Goal: Navigation & Orientation: Go to known website

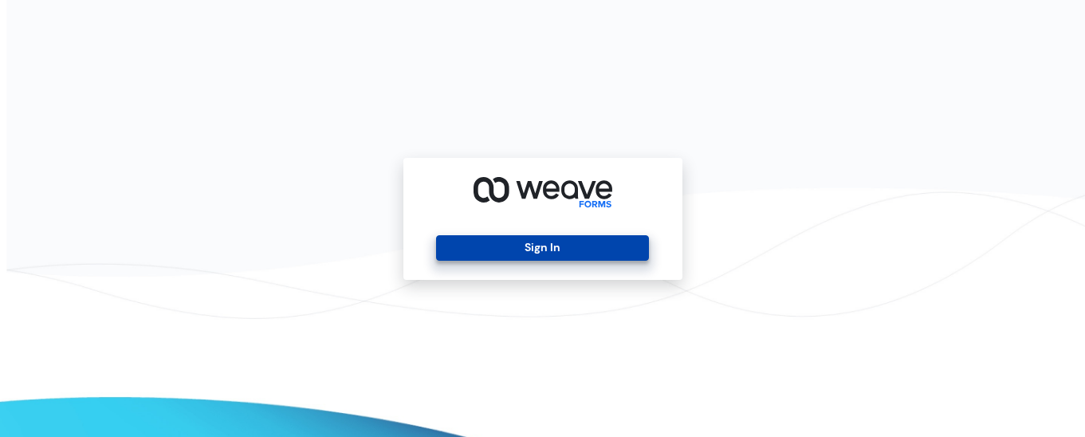
click at [620, 242] on button "Sign In" at bounding box center [542, 248] width 213 height 26
